Goal: Find contact information: Find contact information

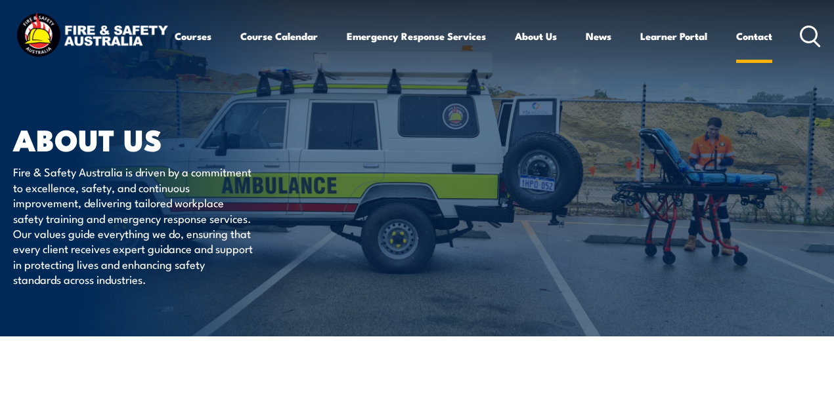
click at [736, 52] on link "Contact" at bounding box center [754, 36] width 36 height 32
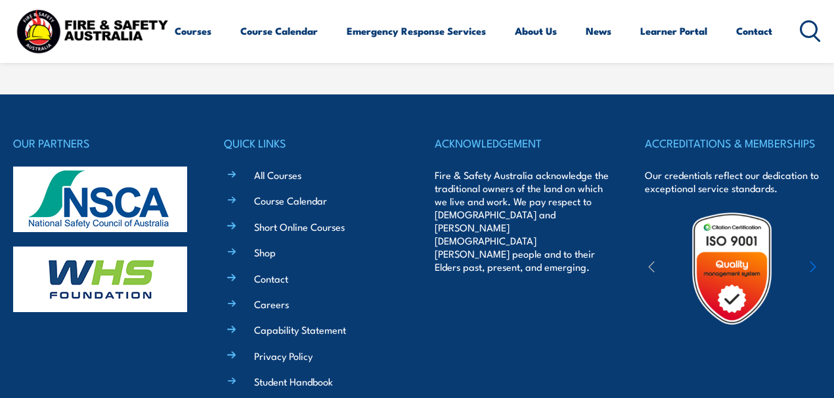
scroll to position [1094, 0]
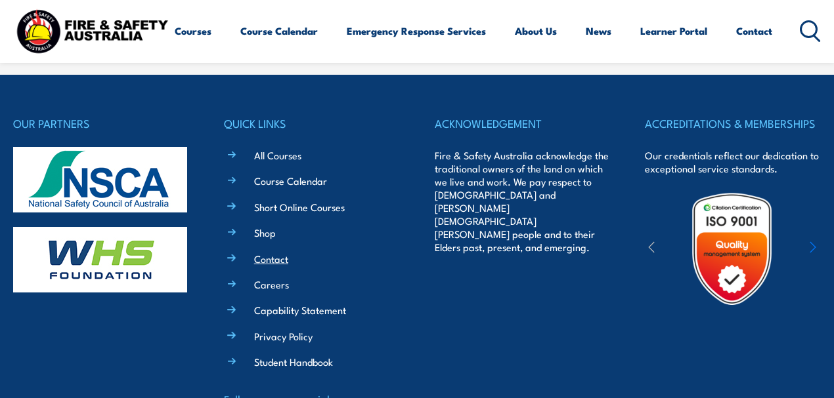
click at [276, 252] on link "Contact" at bounding box center [271, 259] width 34 height 14
